Goal: Obtain resource: Download file/media

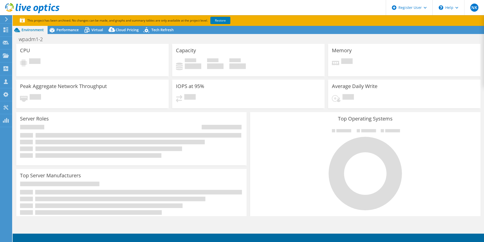
select select "EUFrankfurt"
select select "USD"
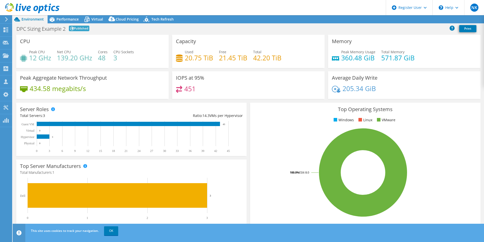
select select "EULondon"
select select "GBP"
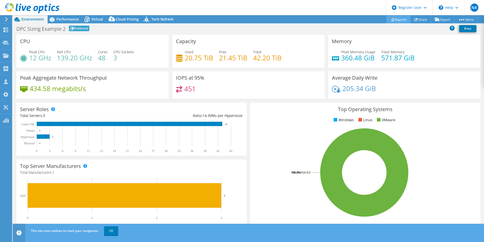
click at [396, 18] on link "Reports" at bounding box center [399, 19] width 24 height 8
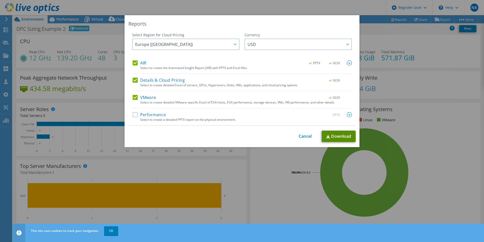
click at [332, 137] on link "Download" at bounding box center [339, 135] width 34 height 11
click at [303, 137] on link "Cancel" at bounding box center [305, 136] width 13 height 5
